Goal: Entertainment & Leisure: Consume media (video, audio)

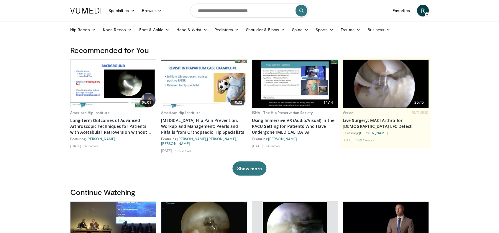
click at [284, 83] on img at bounding box center [294, 84] width 85 height 48
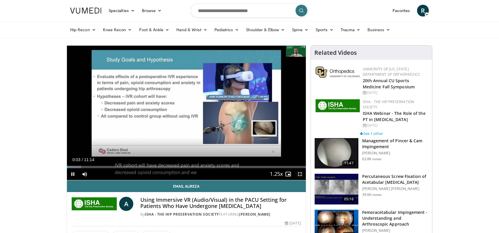
click at [300, 174] on span "Video Player" at bounding box center [300, 174] width 12 height 12
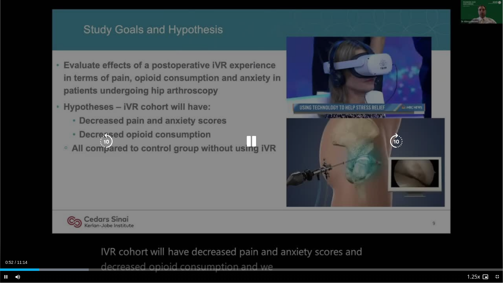
click at [251, 145] on icon "Video Player" at bounding box center [251, 141] width 17 height 17
click at [242, 149] on div "10 seconds Tap to unmute" at bounding box center [251, 141] width 503 height 283
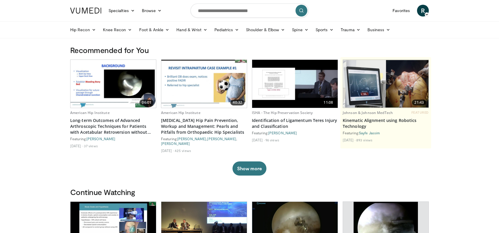
click at [119, 83] on img at bounding box center [112, 84] width 85 height 48
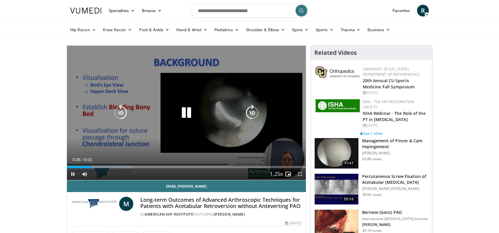
click at [184, 118] on icon "Video Player" at bounding box center [186, 113] width 17 height 17
